Goal: Information Seeking & Learning: Find specific fact

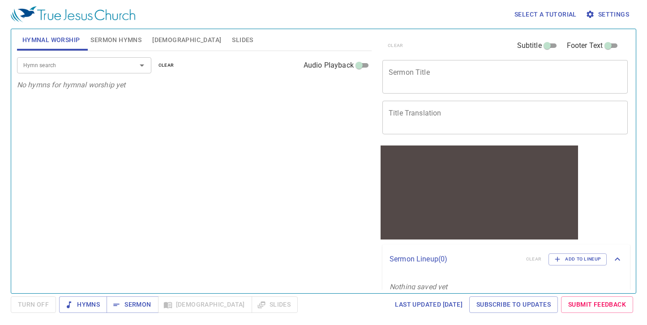
drag, startPoint x: 634, startPoint y: 229, endPoint x: 634, endPoint y: 236, distance: 7.2
click at [634, 236] on div "Hymnal Worship Sermon Hymns [DEMOGRAPHIC_DATA] Slides Hymn search Hymn search c…" at bounding box center [323, 161] width 625 height 265
click at [161, 44] on span "[DEMOGRAPHIC_DATA]" at bounding box center [186, 39] width 69 height 11
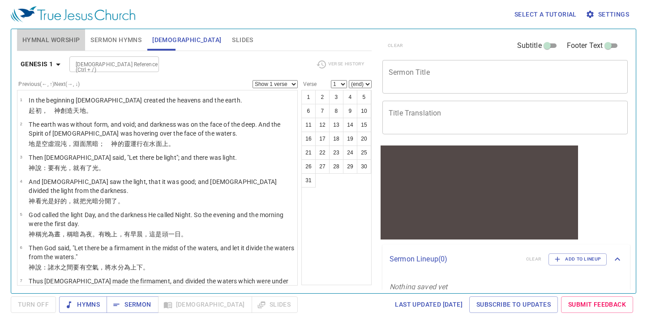
click at [38, 40] on span "Hymnal Worship" at bounding box center [51, 39] width 58 height 11
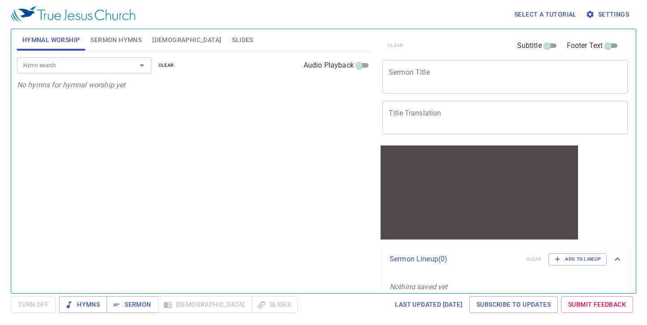
click at [443, 85] on textarea "Sermon Title" at bounding box center [504, 76] width 233 height 17
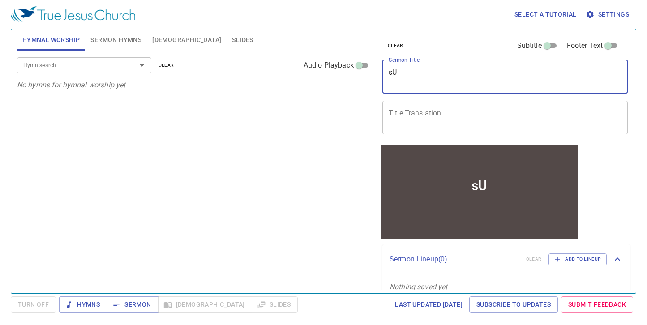
type textarea "s"
click at [435, 79] on textarea "Sermon Title" at bounding box center [504, 76] width 233 height 17
paste textarea "主題 Subject"
type textarea "主題 Subject"
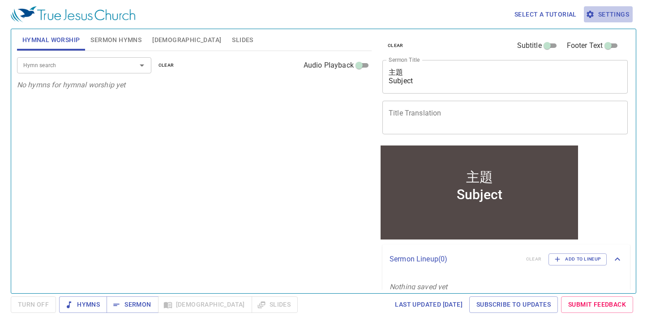
click at [622, 18] on span "Settings" at bounding box center [608, 14] width 42 height 11
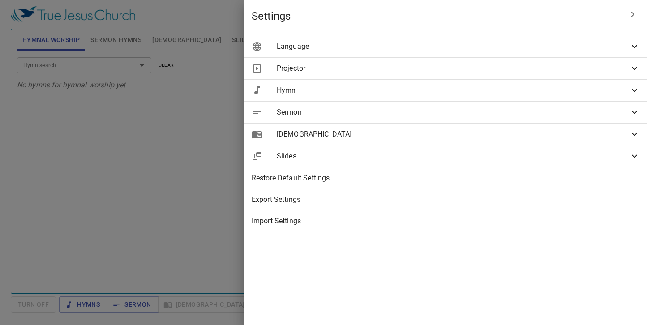
click at [631, 49] on icon at bounding box center [634, 46] width 11 height 11
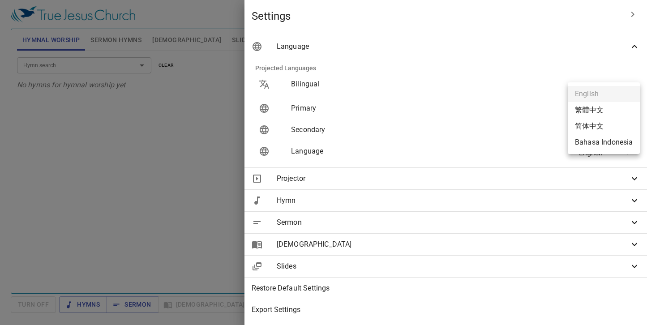
click at [618, 109] on body "Select a tutorial Settings Hymnal Worship Sermon Hymns [DEMOGRAPHIC_DATA] Slide…" at bounding box center [323, 162] width 647 height 325
click at [599, 106] on li "繁體中文" at bounding box center [603, 110] width 72 height 16
type input "zh"
type input "en"
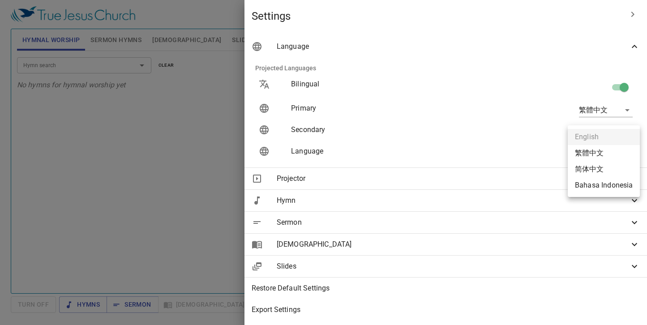
click at [620, 153] on body "Select a tutorial Settings Hymnal Worship Sermon Hymns [DEMOGRAPHIC_DATA] Slide…" at bounding box center [323, 162] width 647 height 325
click at [605, 152] on li "繁體中文" at bounding box center [603, 153] width 72 height 16
type input "zh"
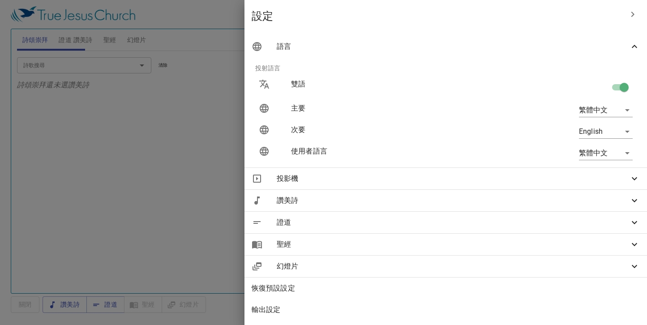
click at [170, 170] on div at bounding box center [323, 162] width 647 height 325
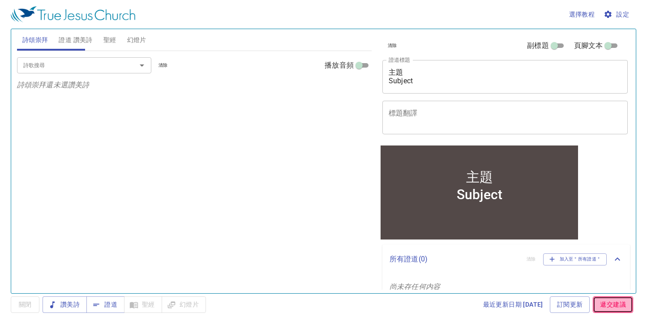
click at [620, 304] on span "遞交建議" at bounding box center [613, 304] width 26 height 11
click at [108, 42] on span "聖經" at bounding box center [109, 39] width 13 height 11
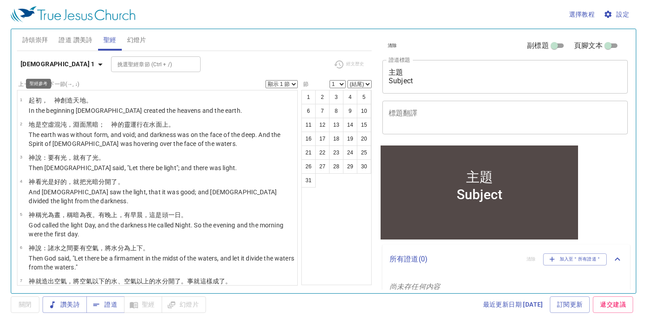
click at [95, 69] on icon "button" at bounding box center [100, 64] width 11 height 11
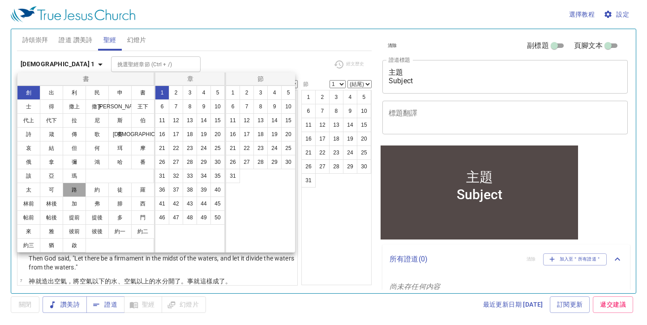
click at [77, 192] on button "路" at bounding box center [74, 190] width 23 height 14
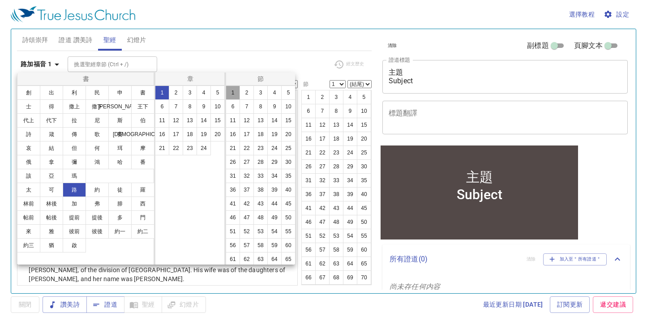
click at [235, 92] on button "1" at bounding box center [232, 92] width 14 height 14
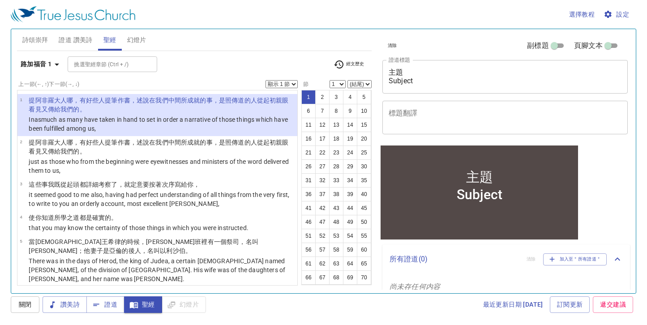
click at [290, 85] on select "顯示 1 節 顯示 2 節 顯示 3 節 顯示 4 節 顯示 5 節" at bounding box center [281, 84] width 32 height 8
select select "2"
click at [265, 80] on select "顯示 1 節 顯示 2 節 顯示 3 節 顯示 4 節 顯示 5 節" at bounding box center [281, 84] width 32 height 8
